Goal: Find specific page/section: Find specific page/section

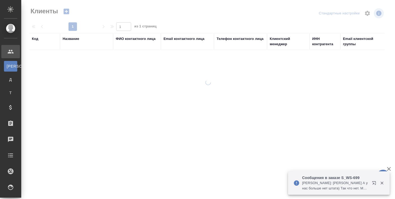
select select "RU"
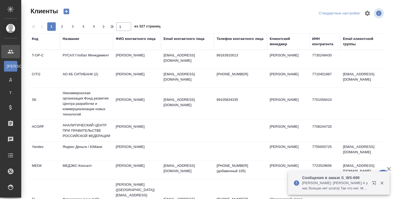
click at [374, 181] on icon "button" at bounding box center [374, 182] width 3 height 3
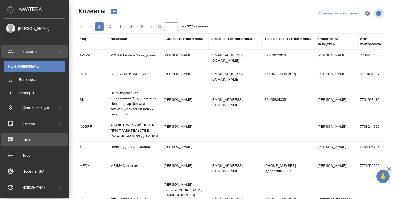
scroll to position [80, 0]
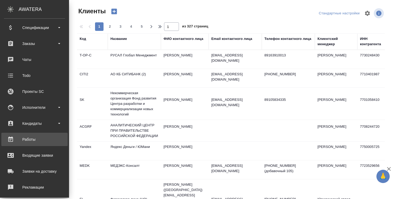
click at [28, 140] on div "Работы" at bounding box center [34, 139] width 61 height 8
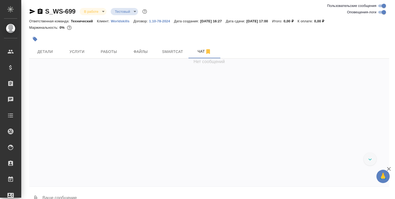
scroll to position [4380, 0]
